Goal: Navigation & Orientation: Understand site structure

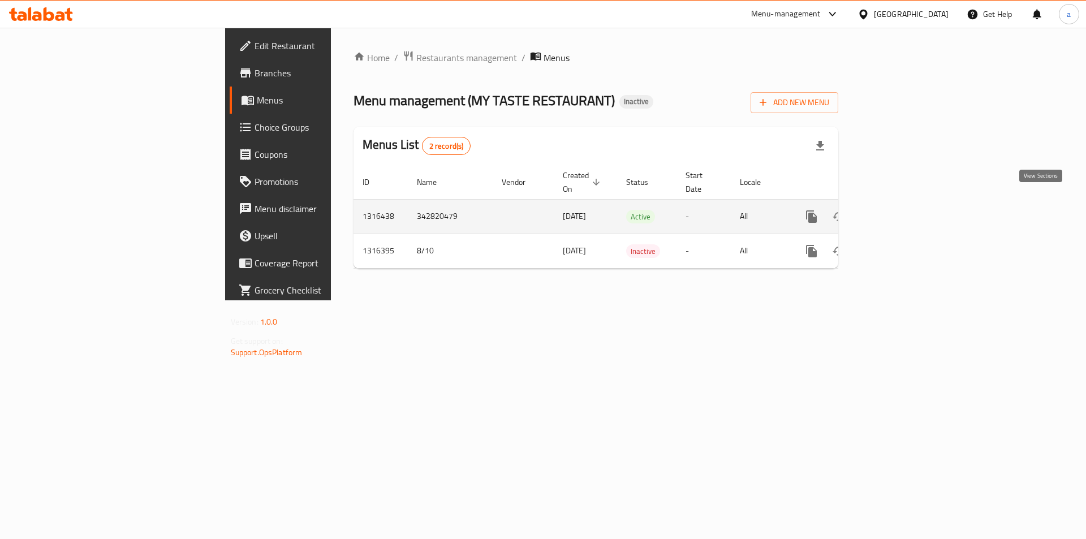
click at [900, 210] on icon "enhanced table" at bounding box center [894, 217] width 14 height 14
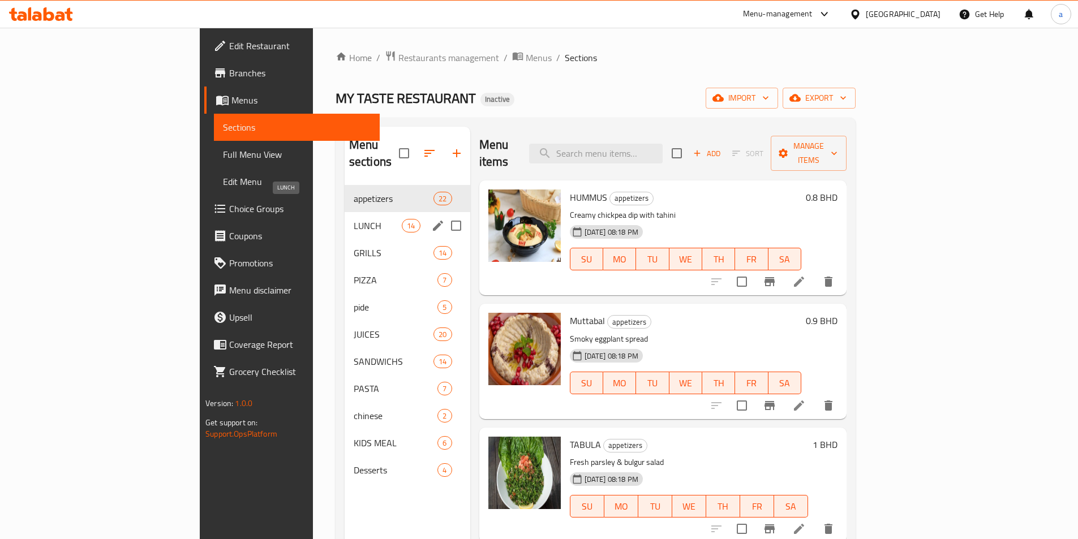
click at [354, 219] on span "LUNCH" at bounding box center [378, 226] width 48 height 14
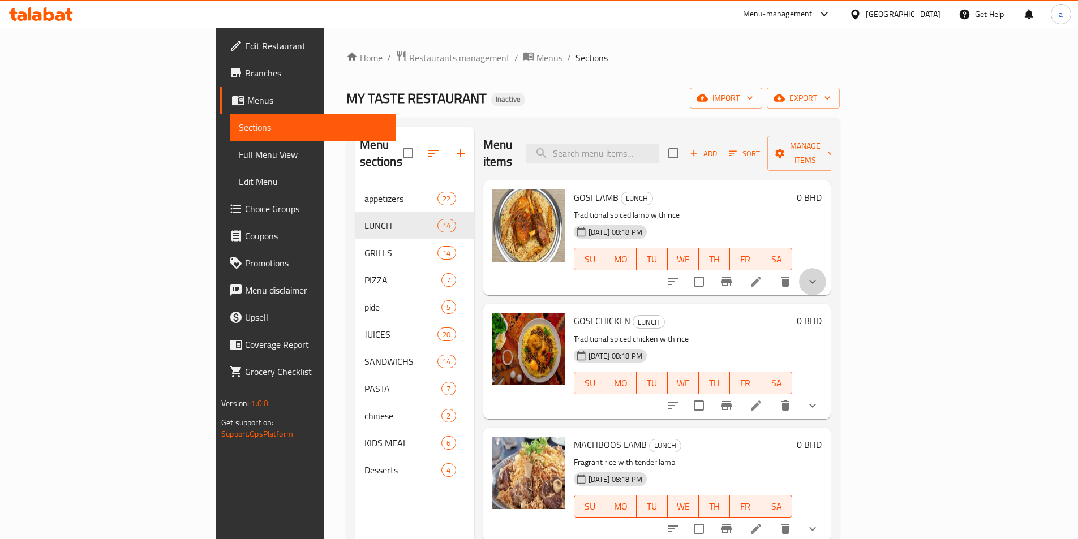
click at [826, 268] on button "show more" at bounding box center [812, 281] width 27 height 27
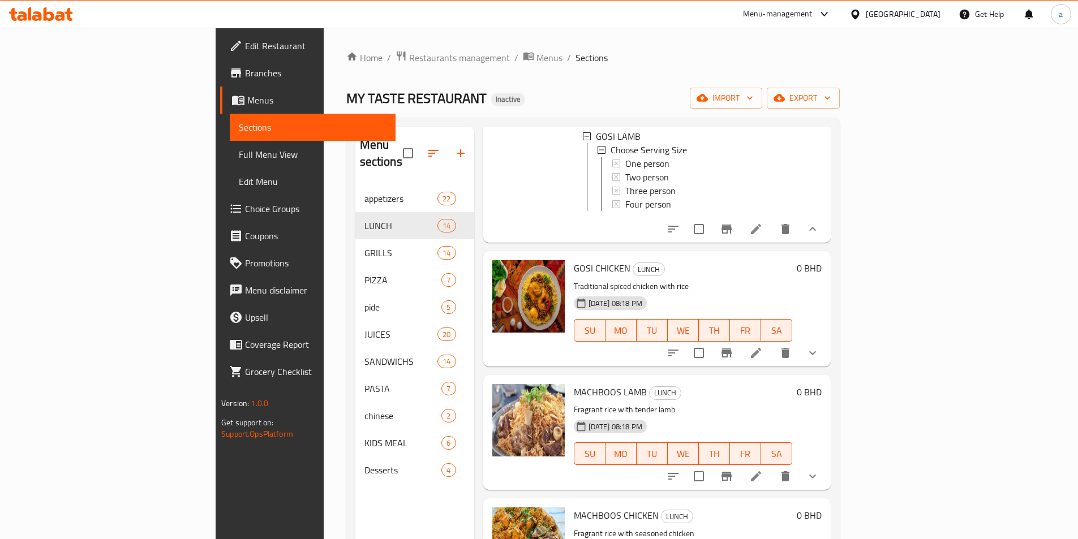
scroll to position [170, 0]
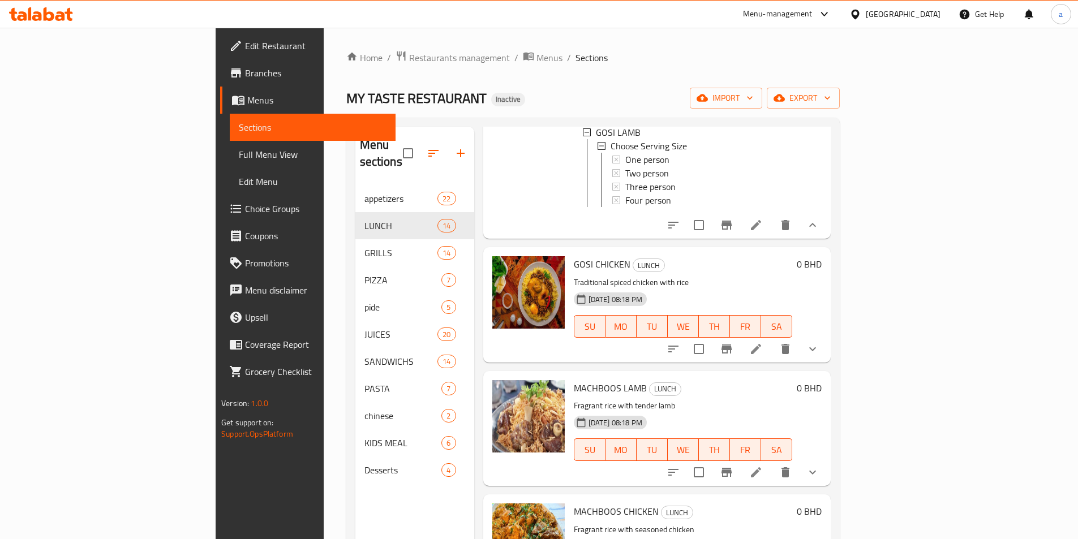
click at [819, 346] on icon "show more" at bounding box center [813, 349] width 14 height 14
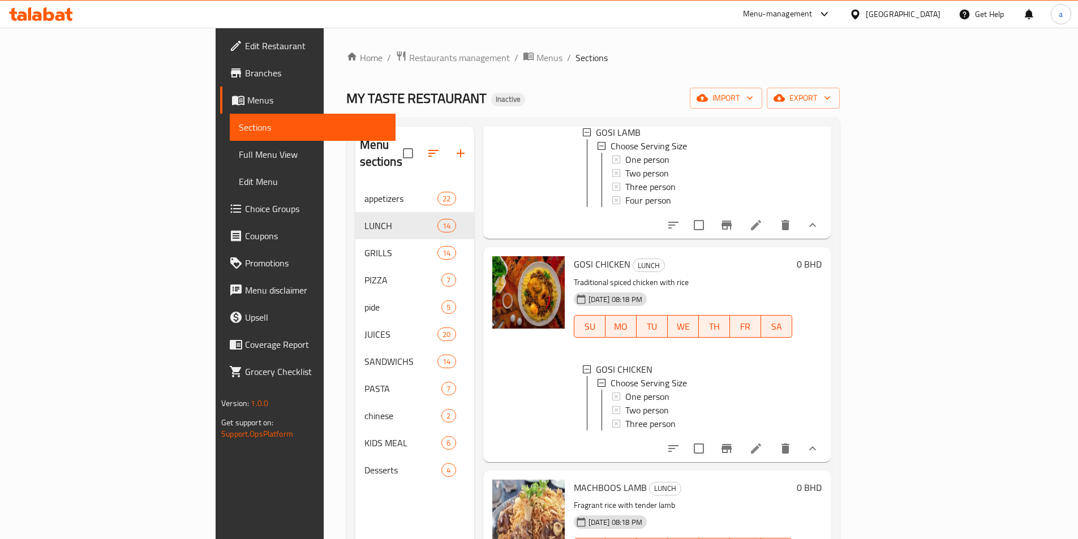
click at [772, 441] on li at bounding box center [756, 449] width 32 height 20
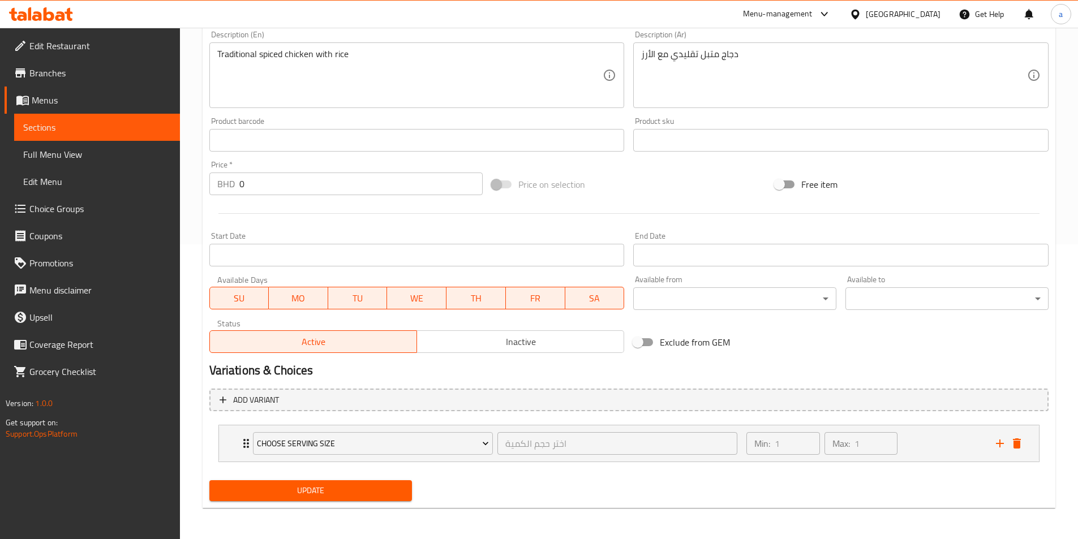
scroll to position [295, 0]
click at [59, 116] on link "Sections" at bounding box center [97, 127] width 166 height 27
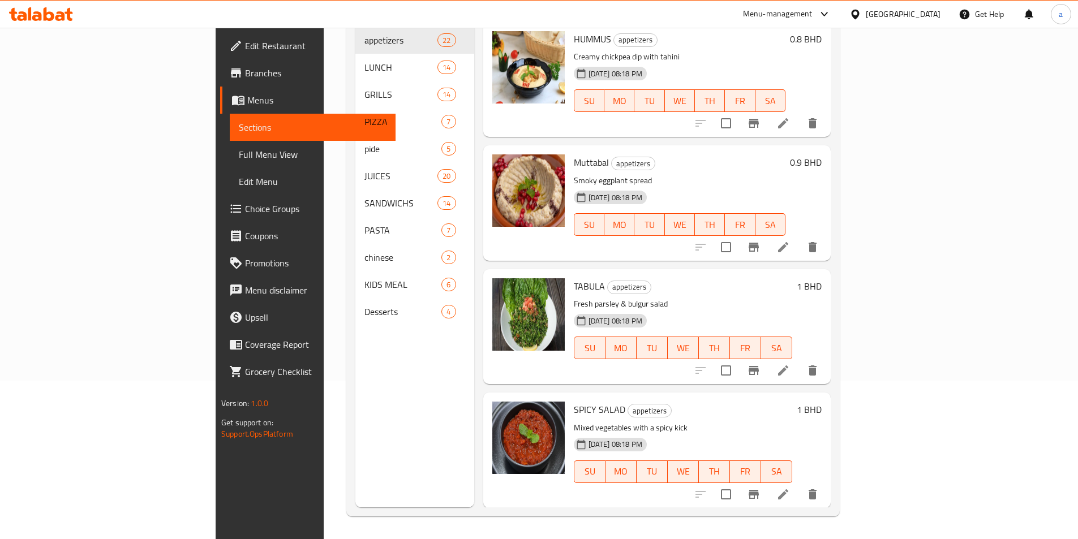
scroll to position [158, 0]
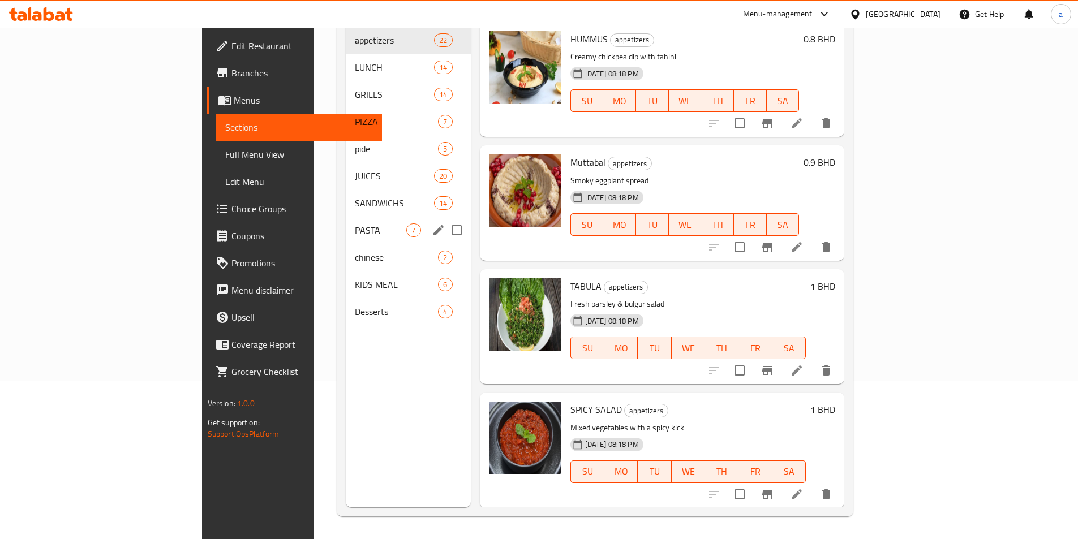
click at [346, 226] on div "PASTA 7" at bounding box center [408, 230] width 124 height 27
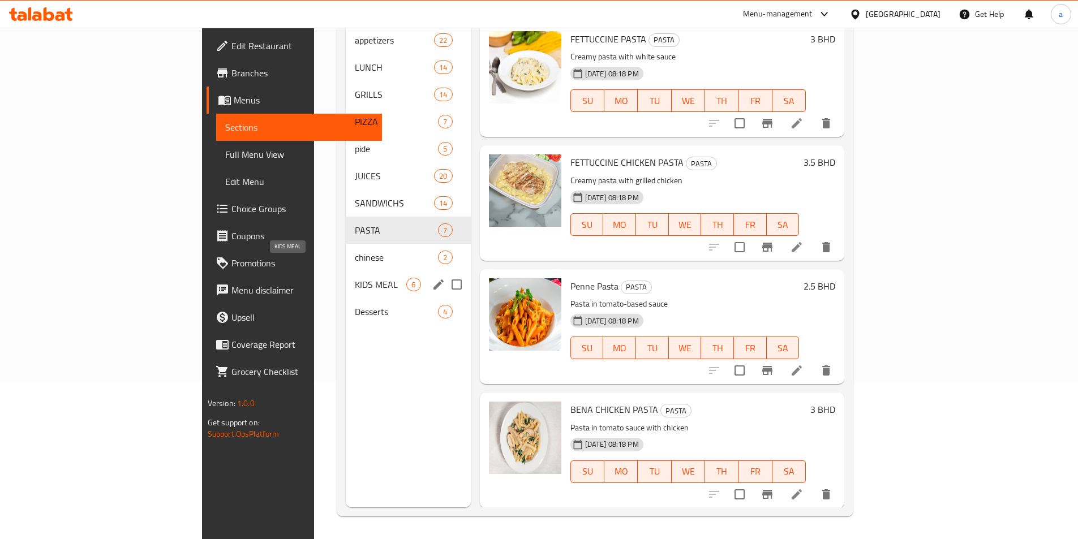
click at [355, 278] on span "KIDS MEAL" at bounding box center [380, 285] width 51 height 14
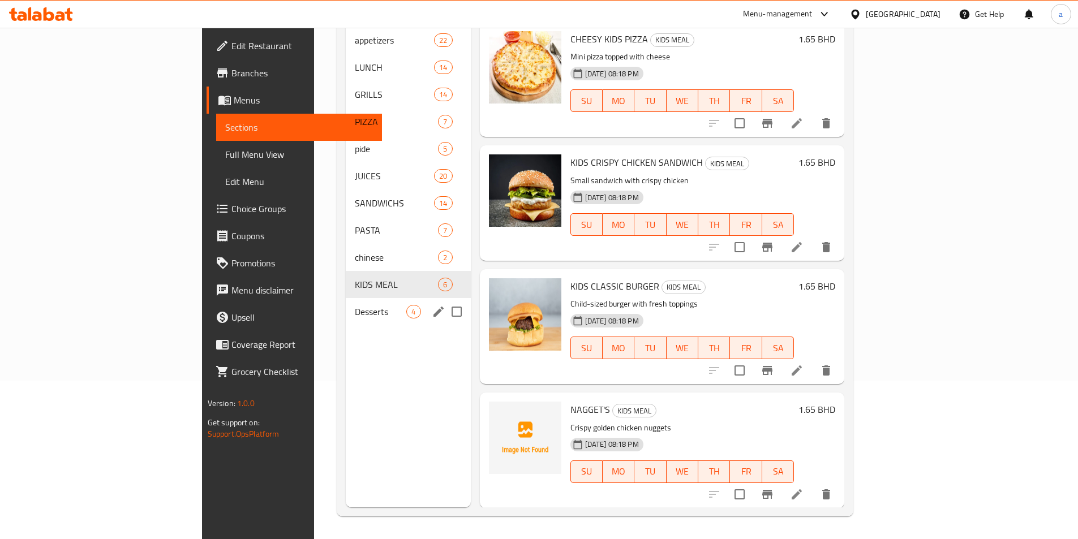
click at [355, 305] on span "Desserts" at bounding box center [380, 312] width 51 height 14
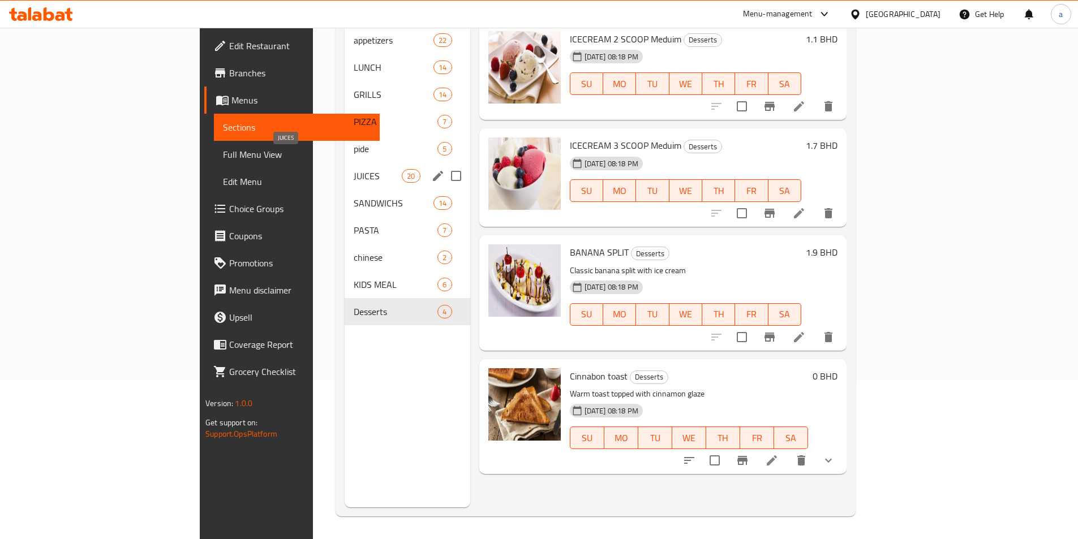
click at [354, 169] on span "JUICES" at bounding box center [378, 176] width 48 height 14
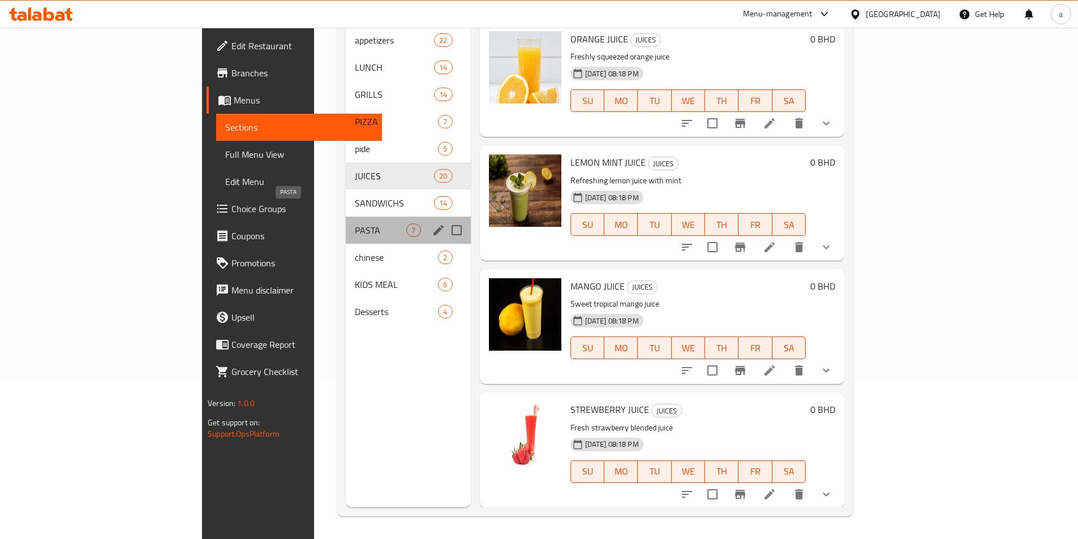
click at [355, 224] on span "PASTA" at bounding box center [380, 231] width 51 height 14
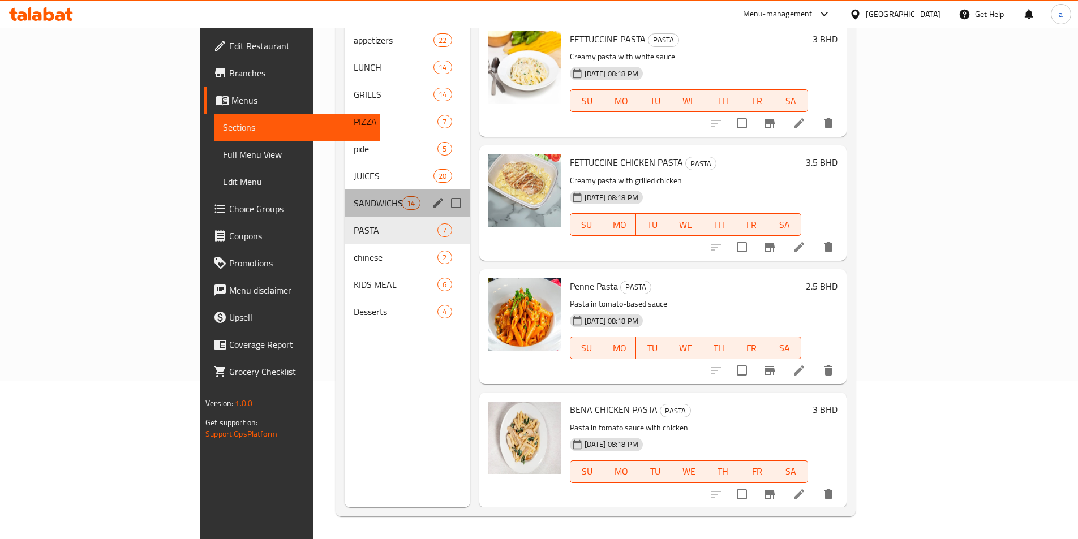
click at [345, 196] on div "SANDWICHS 14" at bounding box center [408, 203] width 126 height 27
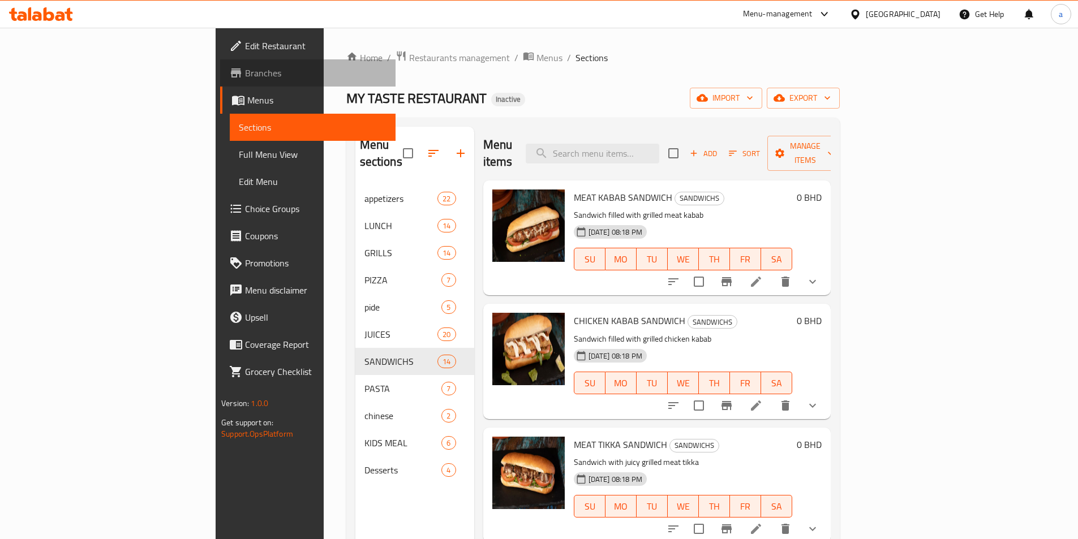
click at [245, 69] on span "Branches" at bounding box center [315, 73] width 141 height 14
